Goal: Book appointment/travel/reservation

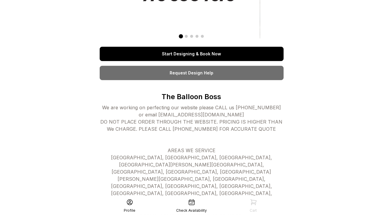
scroll to position [98, 0]
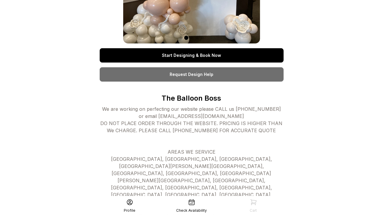
click at [143, 55] on link "Start Designing & Book Now" at bounding box center [192, 55] width 184 height 14
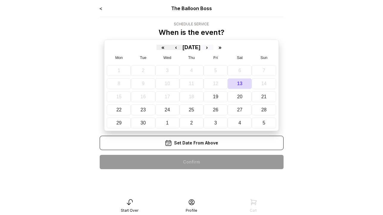
click at [213, 47] on button "›" at bounding box center [206, 47] width 13 height 5
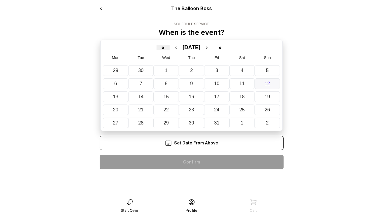
click at [271, 84] on button "12" at bounding box center [266, 83] width 25 height 11
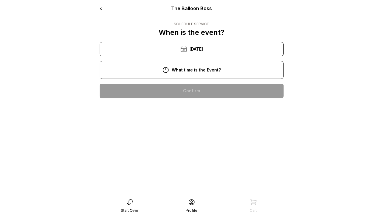
click at [195, 150] on div "1:00 pm" at bounding box center [191, 148] width 174 height 14
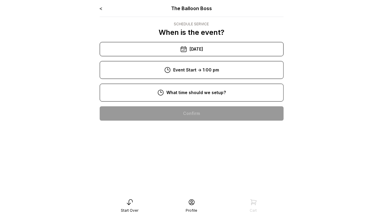
scroll to position [30, 0]
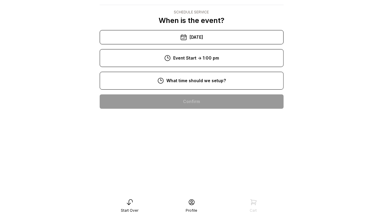
click at [192, 151] on div "11:00 am" at bounding box center [191, 158] width 174 height 14
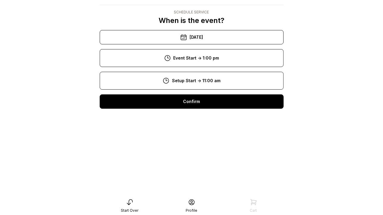
click at [189, 104] on div "Confirm" at bounding box center [192, 101] width 184 height 14
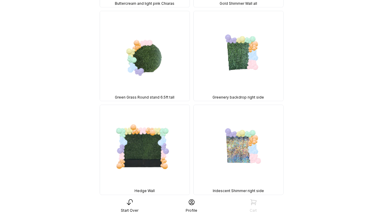
scroll to position [808, 0]
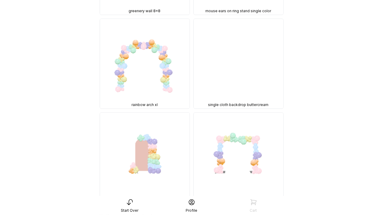
scroll to position [0, 0]
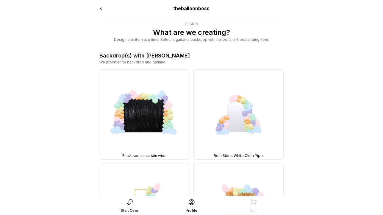
click at [101, 8] on link "<" at bounding box center [101, 8] width 3 height 6
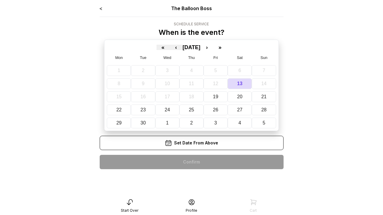
click at [101, 8] on link "<" at bounding box center [101, 8] width 3 height 6
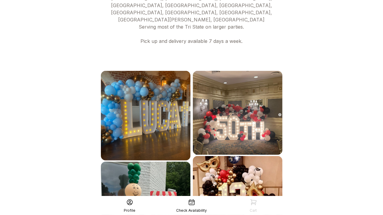
scroll to position [347, 0]
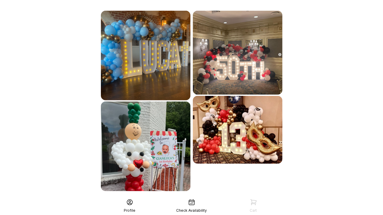
click at [194, 197] on div "See More" at bounding box center [192, 204] width 184 height 14
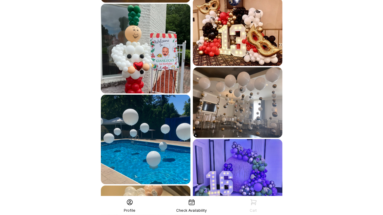
scroll to position [528, 0]
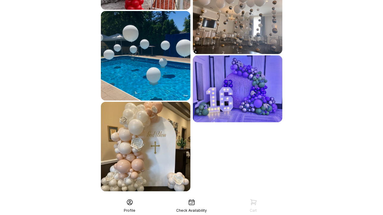
click at [223, 197] on div "See More" at bounding box center [192, 204] width 184 height 14
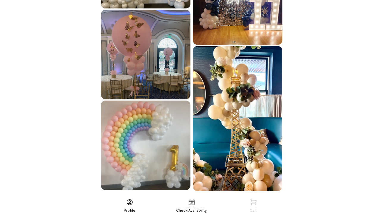
scroll to position [710, 0]
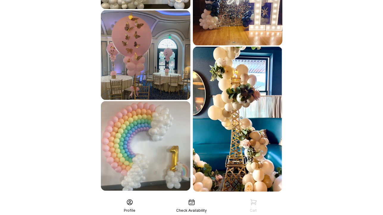
click at [223, 197] on div "See More" at bounding box center [192, 204] width 184 height 14
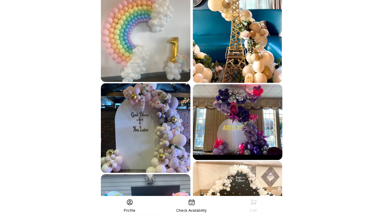
scroll to position [891, 0]
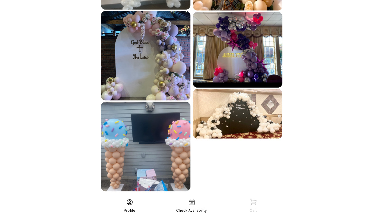
click at [224, 197] on div "See More" at bounding box center [192, 204] width 184 height 14
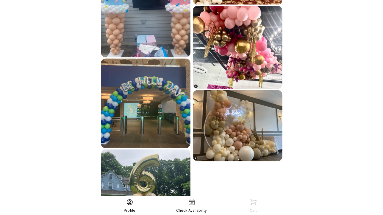
scroll to position [1073, 0]
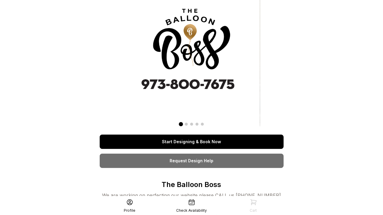
scroll to position [98, 0]
